Goal: Find specific page/section: Find specific page/section

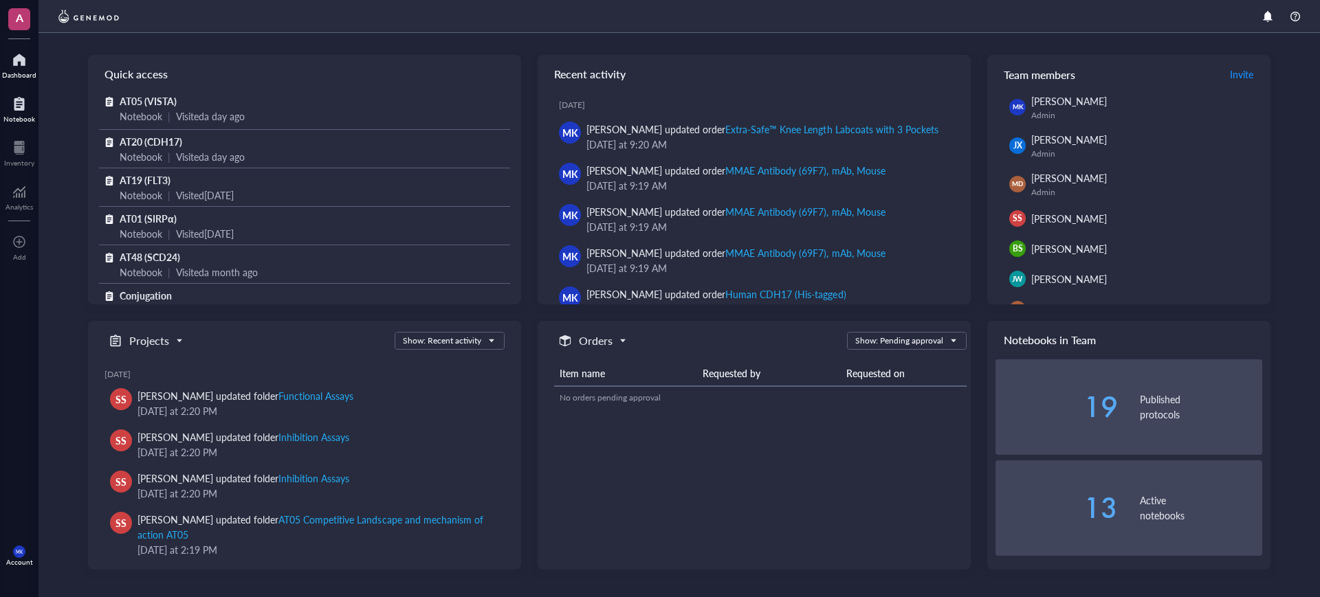
click at [7, 110] on div at bounding box center [19, 104] width 32 height 22
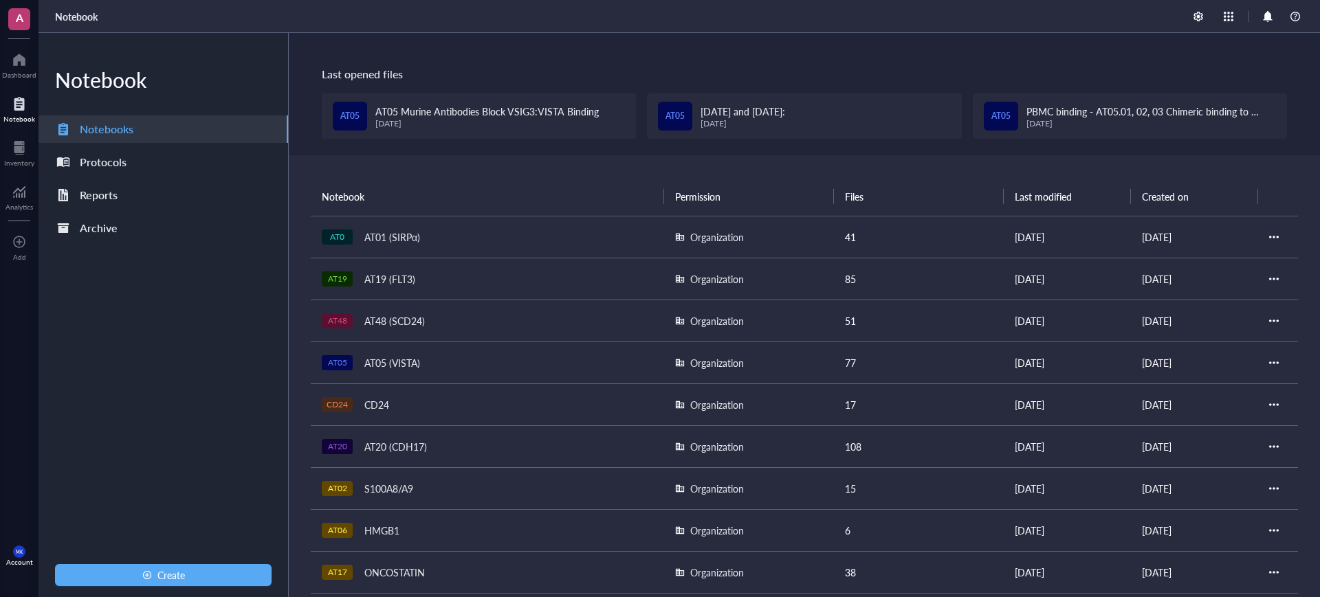
click at [469, 368] on div "AT05 AT05 (VISTA)" at bounding box center [487, 362] width 331 height 19
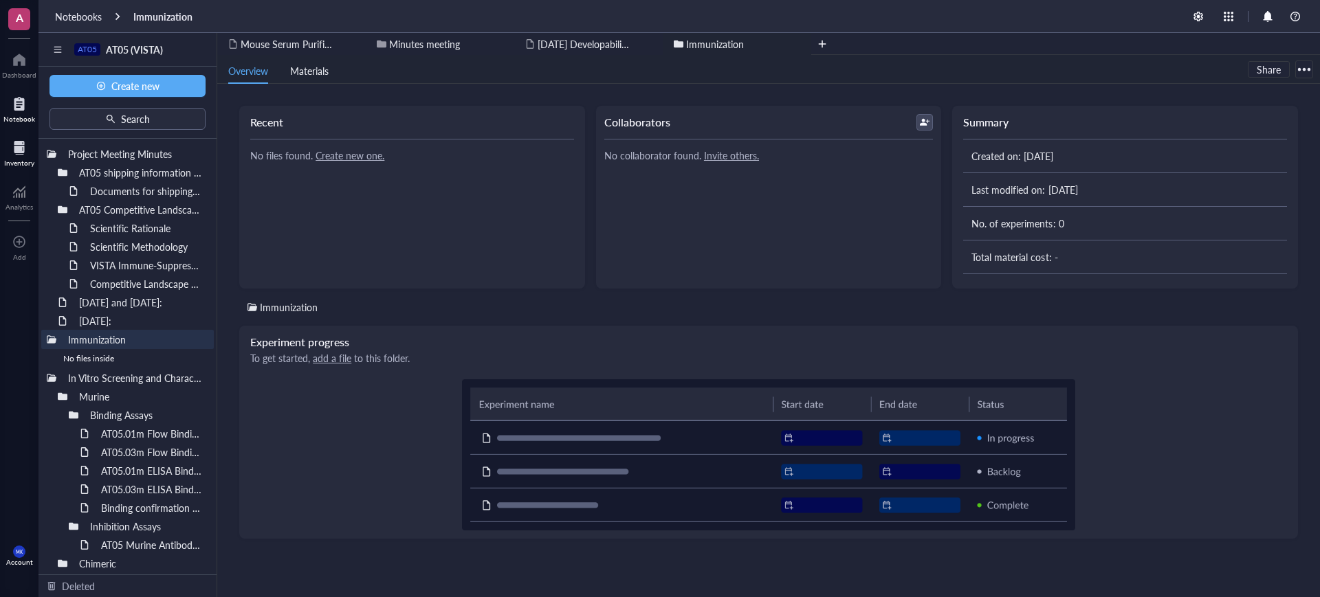
click at [15, 144] on div at bounding box center [19, 148] width 30 height 22
